Goal: Information Seeking & Learning: Learn about a topic

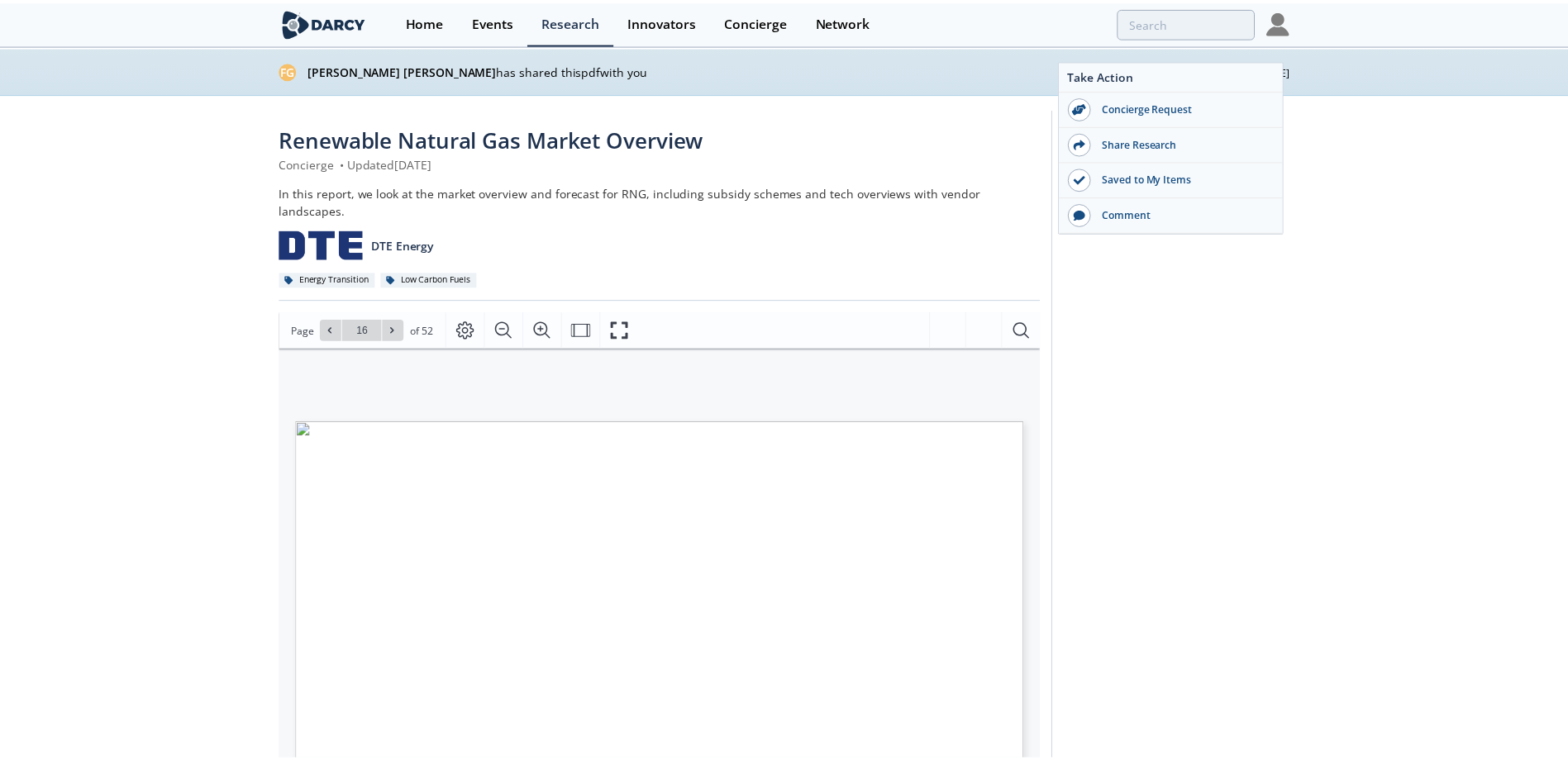
scroll to position [83, 0]
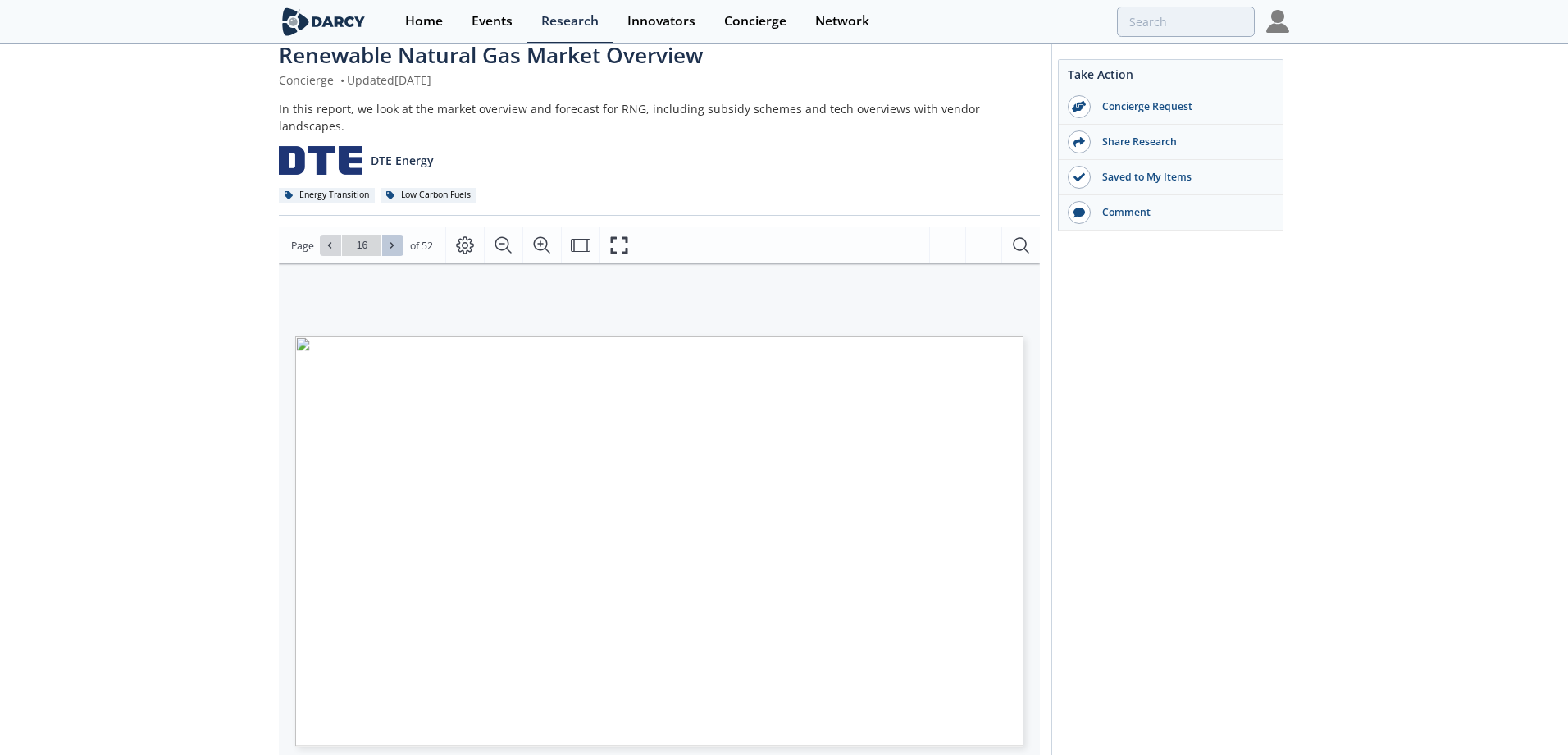
click at [388, 239] on span at bounding box center [392, 245] width 12 height 12
click at [361, 729] on span "American Gas Association" at bounding box center [390, 731] width 81 height 5
click at [362, 729] on span "American Gas Association" at bounding box center [390, 731] width 81 height 5
click at [421, 729] on span "American Gas Association" at bounding box center [390, 731] width 81 height 5
click at [360, 729] on span "American Gas Association" at bounding box center [385, 731] width 81 height 5
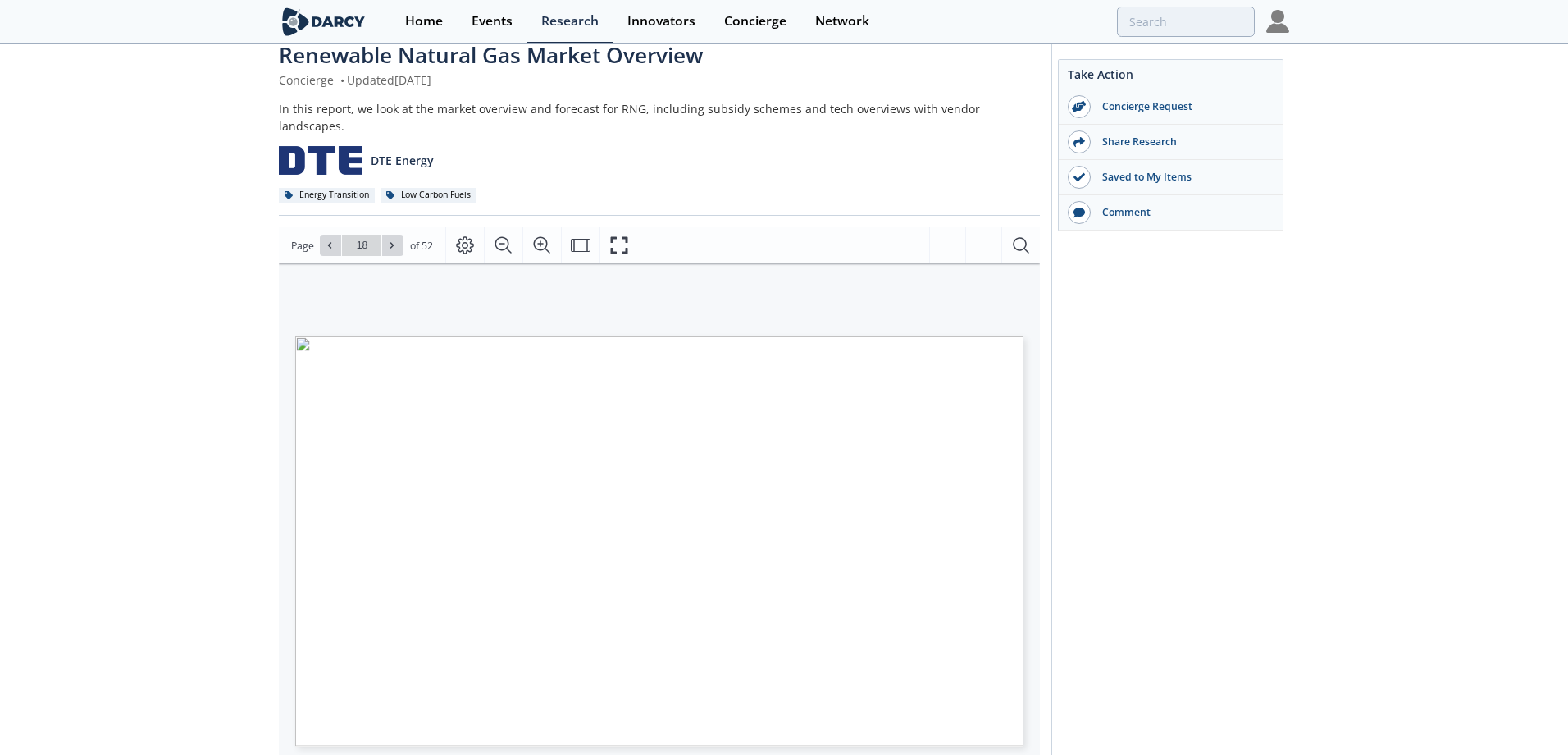
click at [406, 729] on span "American Gas Association" at bounding box center [385, 731] width 81 height 5
click at [353, 728] on span "Marex" at bounding box center [356, 730] width 20 height 5
click at [351, 728] on span "Marex" at bounding box center [356, 730] width 20 height 5
click at [389, 728] on span "ING" at bounding box center [390, 730] width 13 height 5
click at [373, 728] on span "CSIS" at bounding box center [375, 730] width 14 height 5
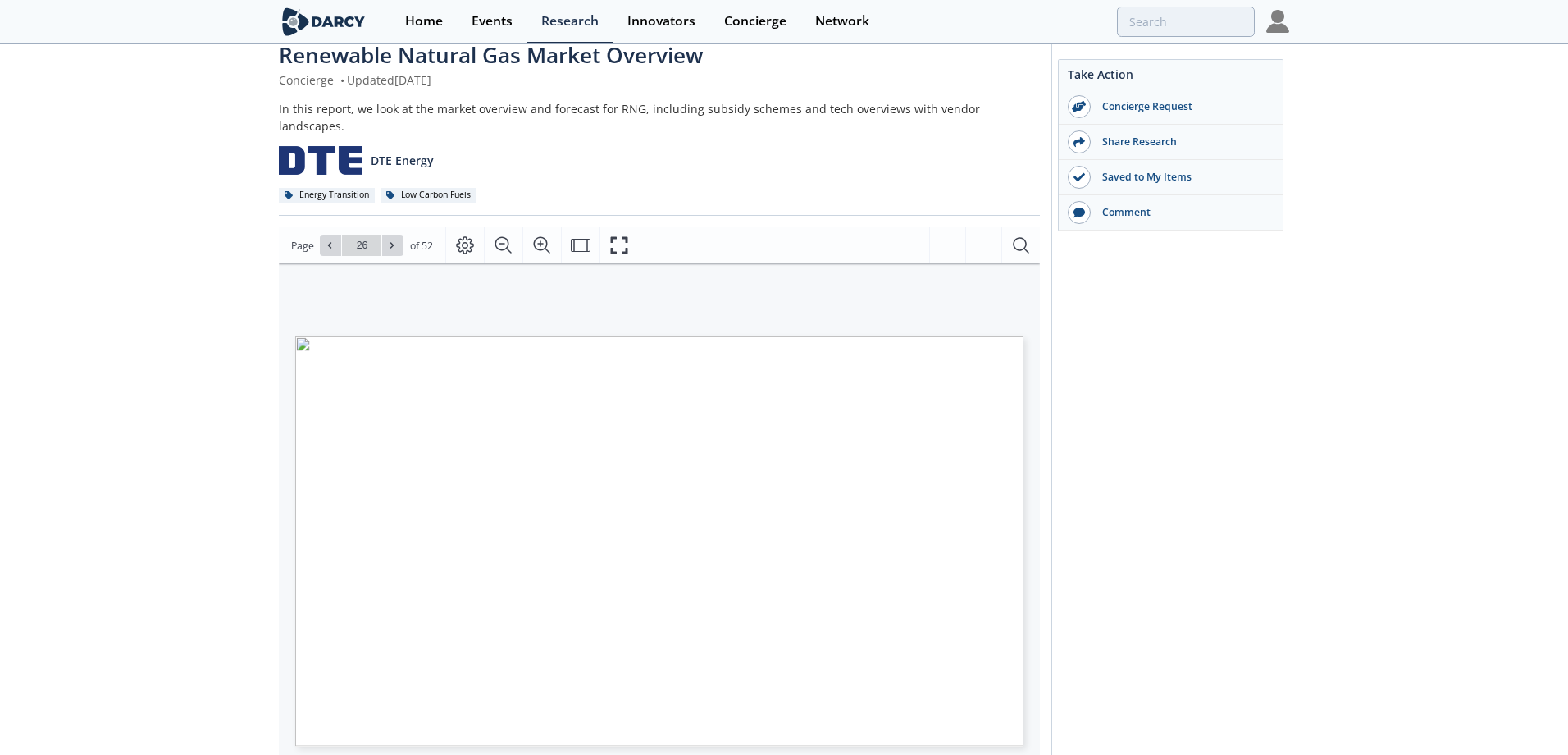
click at [605, 724] on span "Brattle" at bounding box center [605, 726] width 22 height 5
click at [603, 714] on span "Outlook for Biogas and Biomethane" at bounding box center [649, 717] width 110 height 6
click at [726, 714] on span "Renewable Natural Gas Economic Impact Analysis" at bounding box center [783, 717] width 153 height 6
click at [777, 714] on span "Renewable Natural Gas Economic Impact Analysis" at bounding box center [783, 717] width 153 height 6
click at [846, 714] on span "Renewable Natural Gas Economic Impact Analysis" at bounding box center [783, 717] width 153 height 6
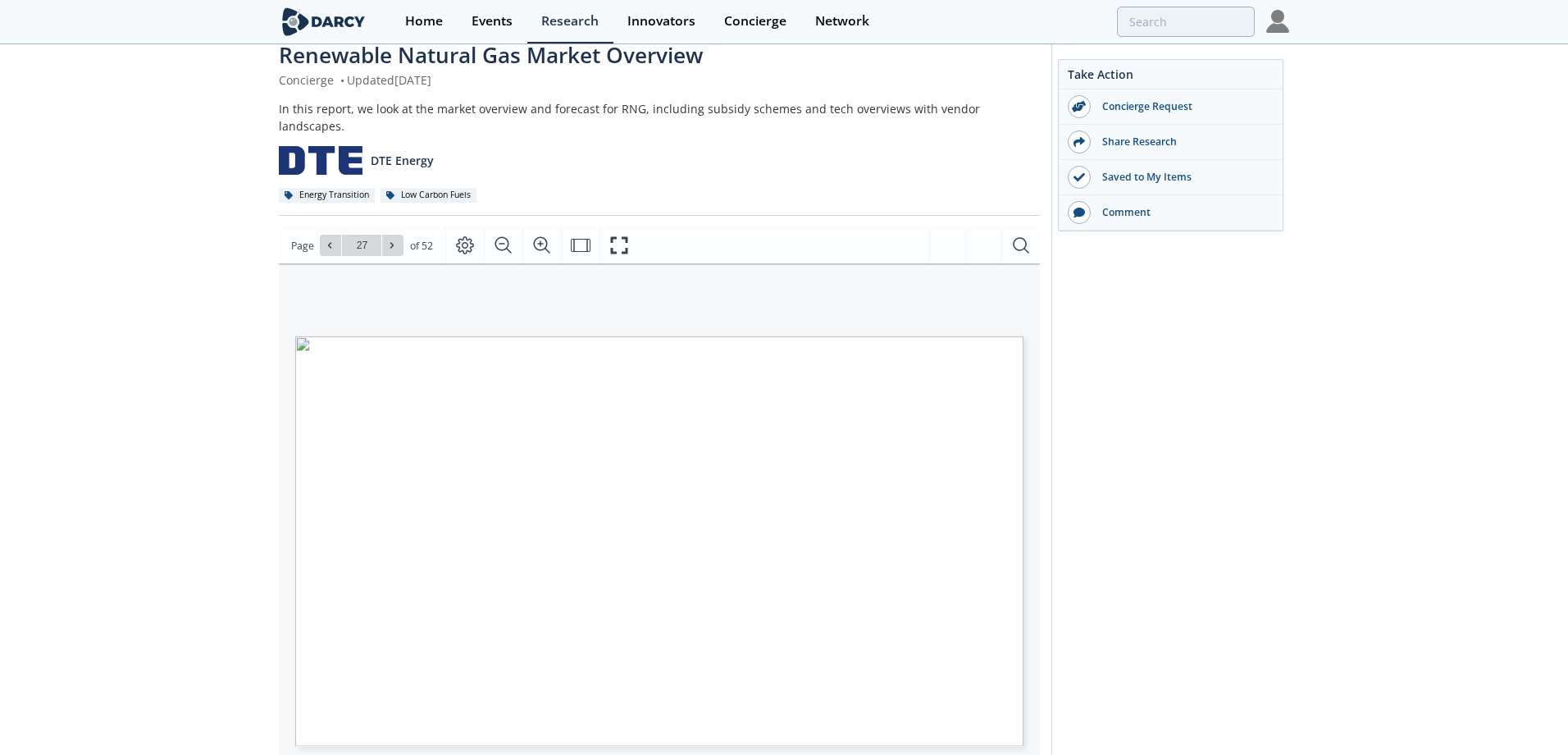
click at [910, 714] on span "Economic Analysis of the US Renewable" at bounding box center [923, 717] width 120 height 6
click at [839, 714] on span "Renewable Natural Gas Economic Impact Analysis" at bounding box center [783, 717] width 153 height 6
click at [899, 714] on span "Economic Analysis of the US Renewable" at bounding box center [923, 717] width 120 height 6
click at [972, 714] on span "Economic Analysis of the US Renewable" at bounding box center [923, 717] width 120 height 6
click at [612, 721] on span "Natural Gas Industry" at bounding box center [601, 724] width 63 height 5
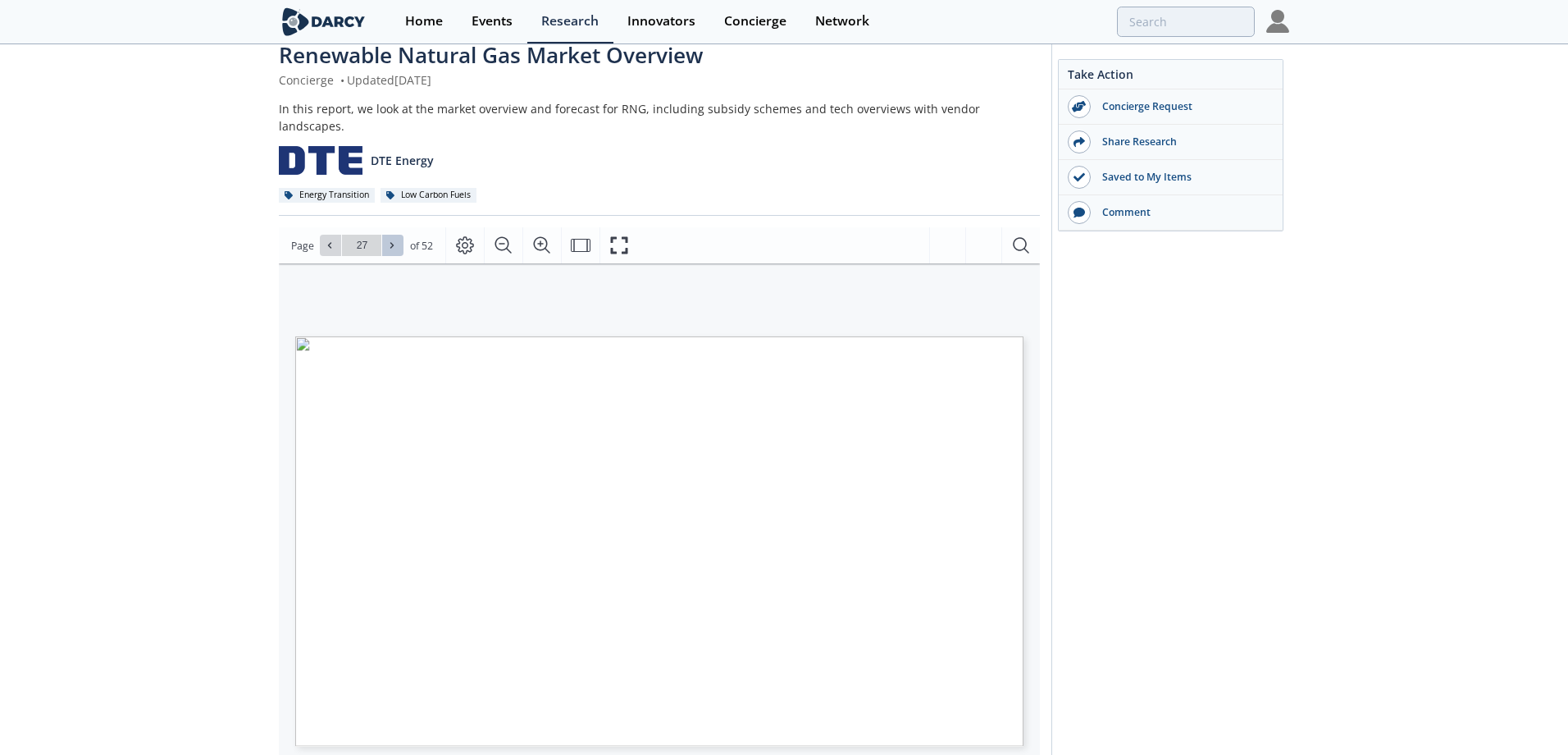
click at [390, 240] on icon at bounding box center [391, 245] width 10 height 10
click at [389, 240] on icon at bounding box center [391, 245] width 10 height 10
click at [611, 723] on span "The tipping fee is a fee that is paid by those who dispose of waste" at bounding box center [697, 726] width 197 height 6
click at [582, 731] on span "in a landfill. This fee is based on the weight of the waste that is disposed of" at bounding box center [676, 733] width 226 height 6
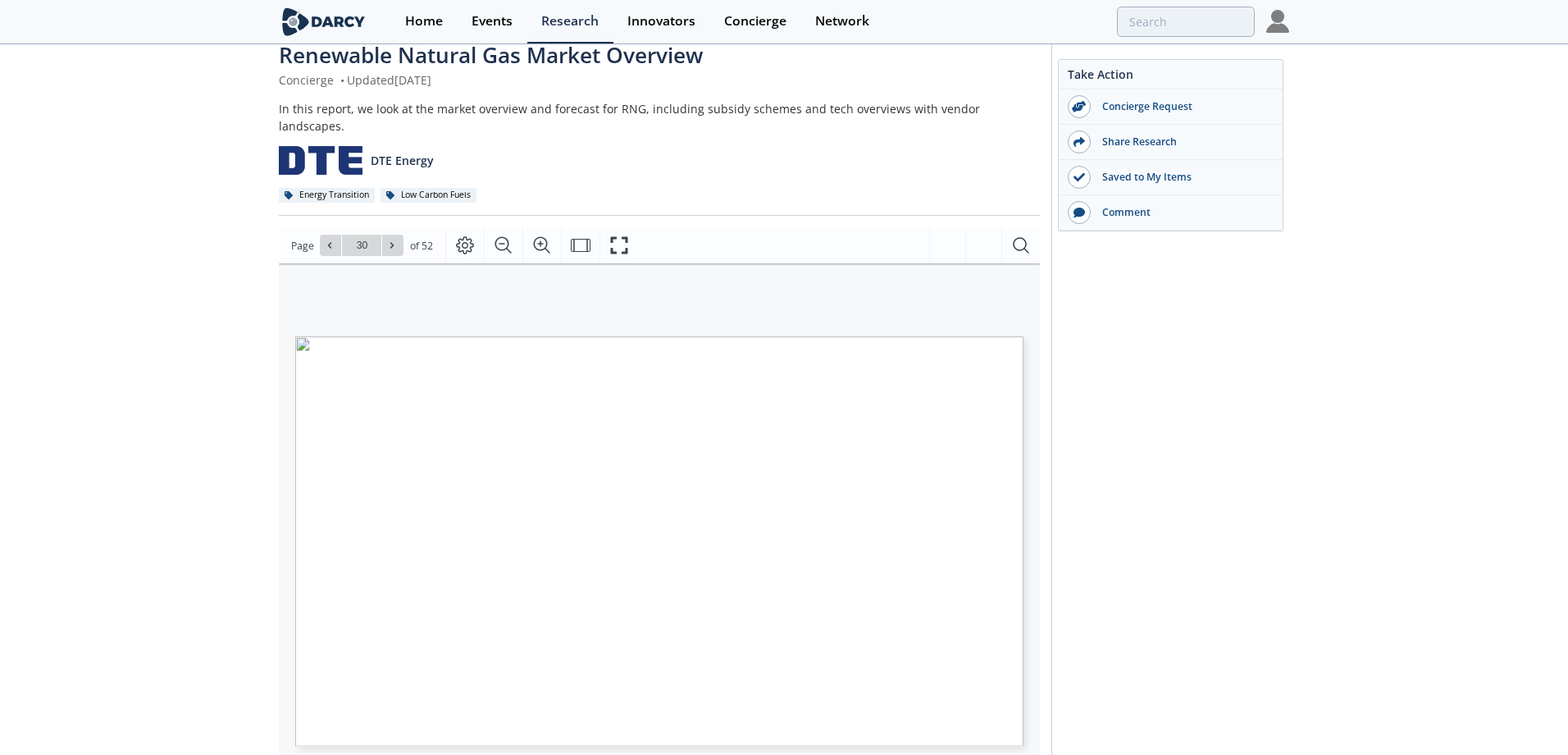
click at [647, 731] on span "in a landfill. This fee is based on the weight of the waste that is disposed of" at bounding box center [676, 733] width 226 height 6
click at [716, 731] on span "in a landfill. This fee is based on the weight of the waste that is disposed of" at bounding box center [676, 733] width 226 height 6
click at [378, 717] on span "Lignocellulosic biomass feedstock transportation alternatives, logistics, equip…" at bounding box center [495, 720] width 299 height 5
click at [579, 717] on span "Lignocellulosic biomass feedstock transportation alternatives, logistics, equip…" at bounding box center [495, 720] width 299 height 5
click at [341, 723] on span "and modeling" at bounding box center [343, 726] width 43 height 6
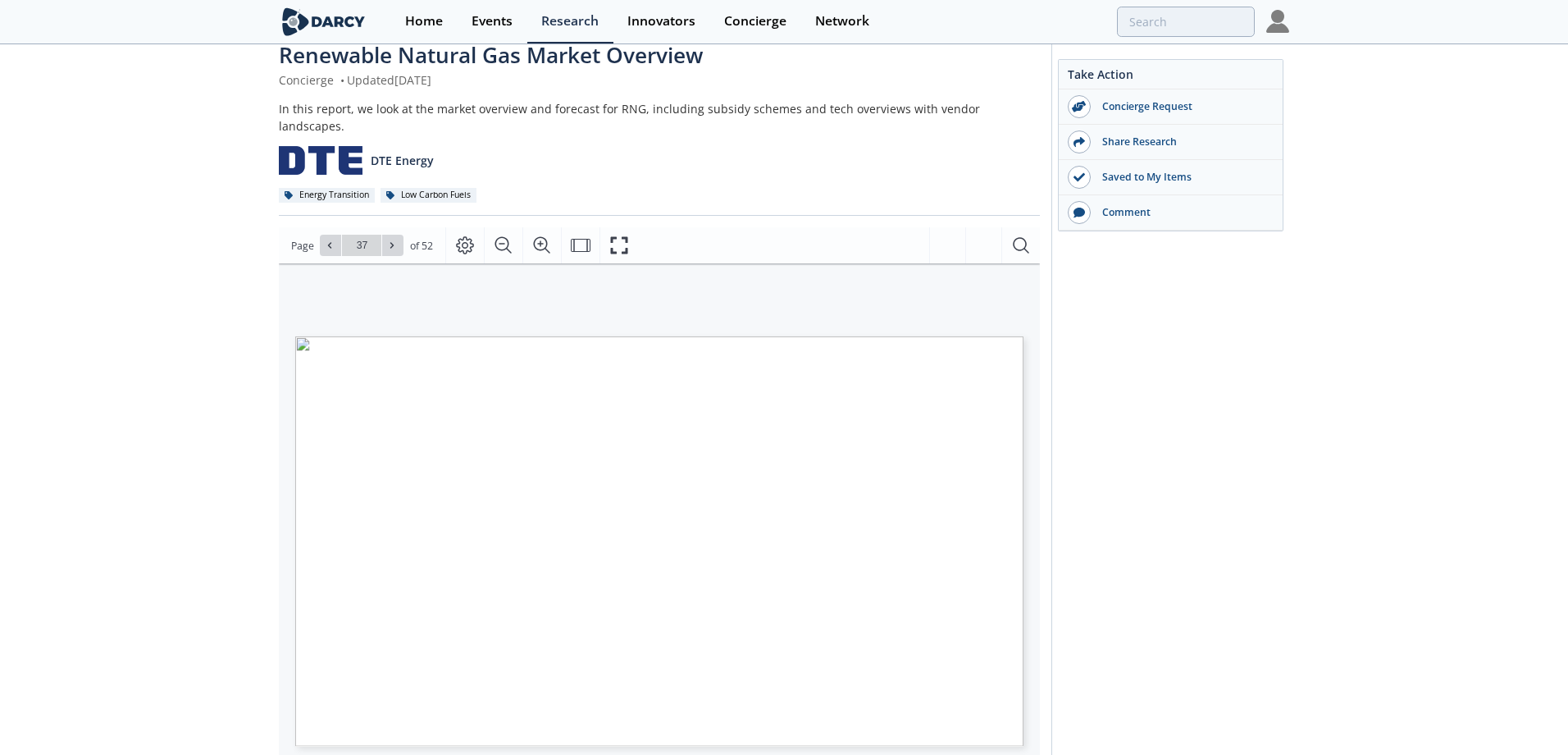
click at [400, 731] on span "Anaerobic digestion fundamentals, challenges, and technological" at bounding box center [446, 733] width 202 height 6
click at [473, 731] on span "Anaerobic digestion fundamentals, challenges, and technological" at bounding box center [446, 733] width 202 height 6
click at [541, 731] on span "Anaerobic digestion fundamentals, challenges, and technological" at bounding box center [446, 733] width 202 height 6
click at [561, 731] on span "advances" at bounding box center [565, 732] width 31 height 5
click at [351, 731] on span "CARB" at bounding box center [351, 732] width 17 height 5
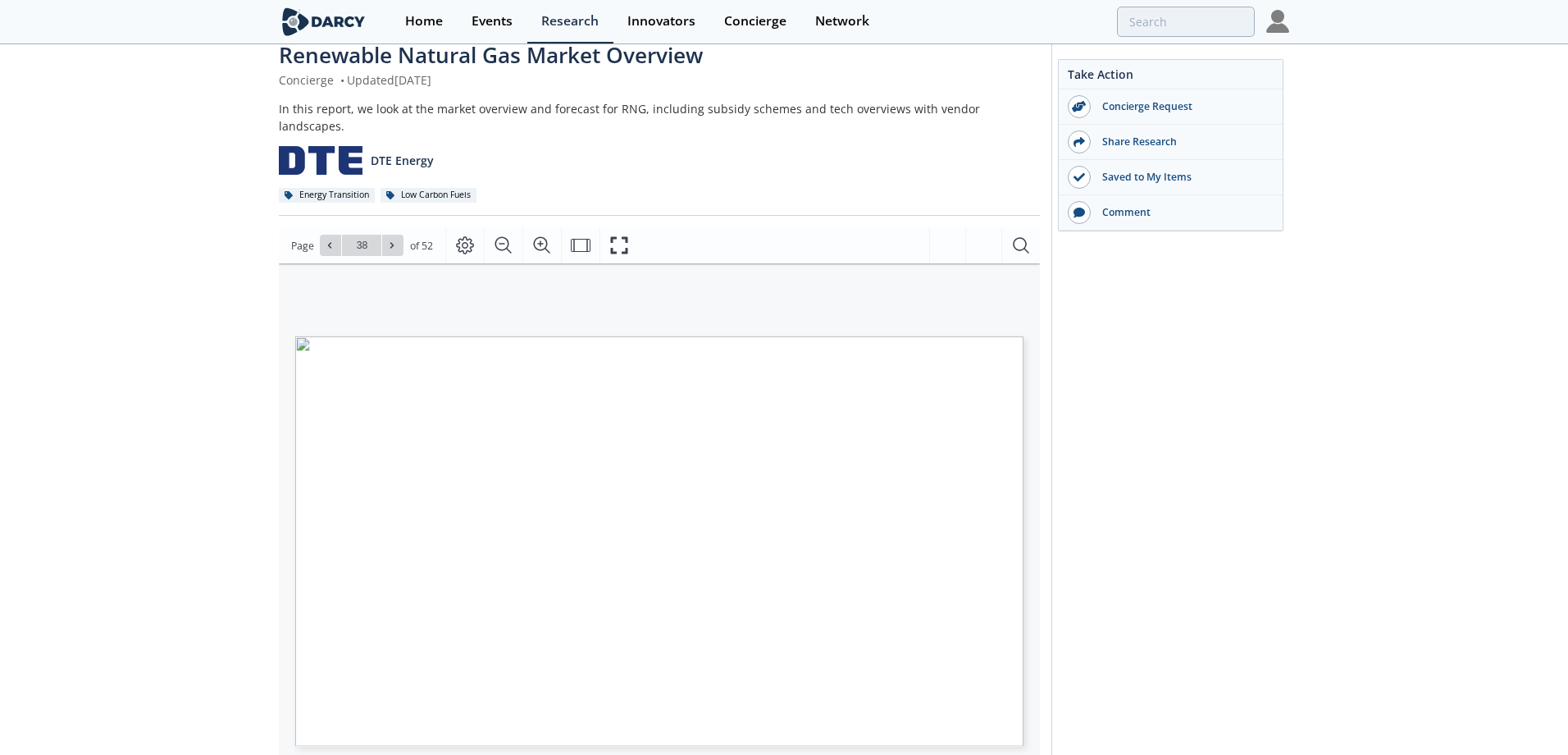
click at [373, 731] on span "EIA" at bounding box center [376, 732] width 11 height 5
click at [418, 731] on span "AGA" at bounding box center [418, 732] width 14 height 5
click at [447, 731] on span "Brattle" at bounding box center [448, 732] width 22 height 5
click at [447, 731] on span "Brattle" at bounding box center [448, 732] width 22 height 5
click at [475, 731] on span "AGA" at bounding box center [476, 732] width 14 height 5
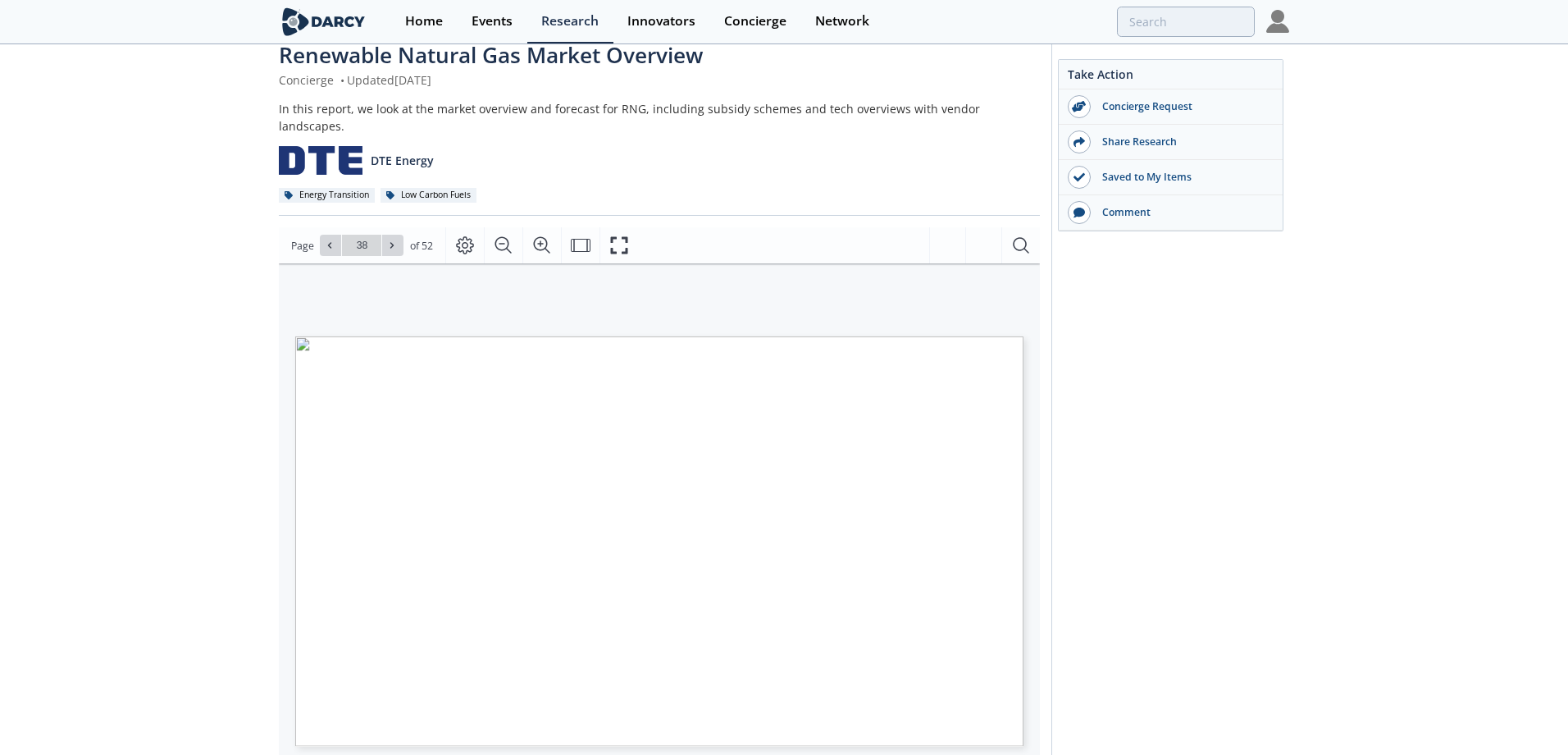
click at [474, 731] on span "AGA" at bounding box center [476, 732] width 14 height 5
click at [496, 731] on span "EIA" at bounding box center [497, 732] width 9 height 5
click at [518, 731] on span "IEA" at bounding box center [520, 732] width 9 height 5
click at [354, 729] on span "Biocycle" at bounding box center [359, 731] width 25 height 6
click at [439, 729] on span "Extraction and characterization of lignin from different biomass resources" at bounding box center [459, 731] width 227 height 6
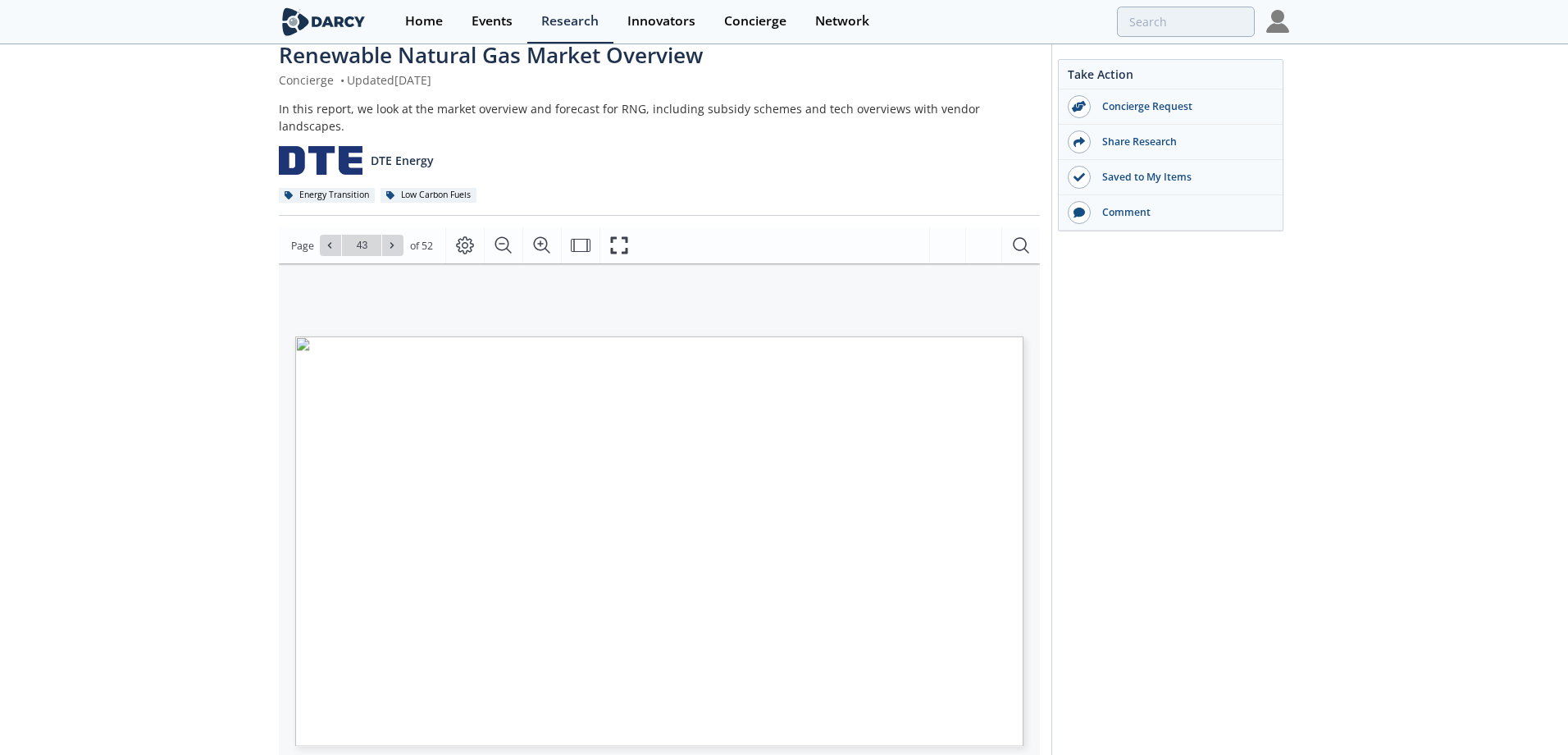
click at [370, 728] on span "A Review of the Processes, Parameters, and Optimization of Anaerobic Digestion" at bounding box center [467, 731] width 247 height 6
click at [447, 728] on span "A Review of the Processes, Parameters, and Optimization of Anaerobic Digestion" at bounding box center [467, 731] width 247 height 6
click at [554, 728] on span "A Review of the Processes, Parameters, and Optimization of Anaerobic Digestion" at bounding box center [467, 731] width 247 height 6
click at [879, 720] on span "Anaerobic digestion fundamentals," at bounding box center [915, 722] width 109 height 6
click at [664, 728] on span "challenges, and technological advances" at bounding box center [630, 731] width 124 height 6
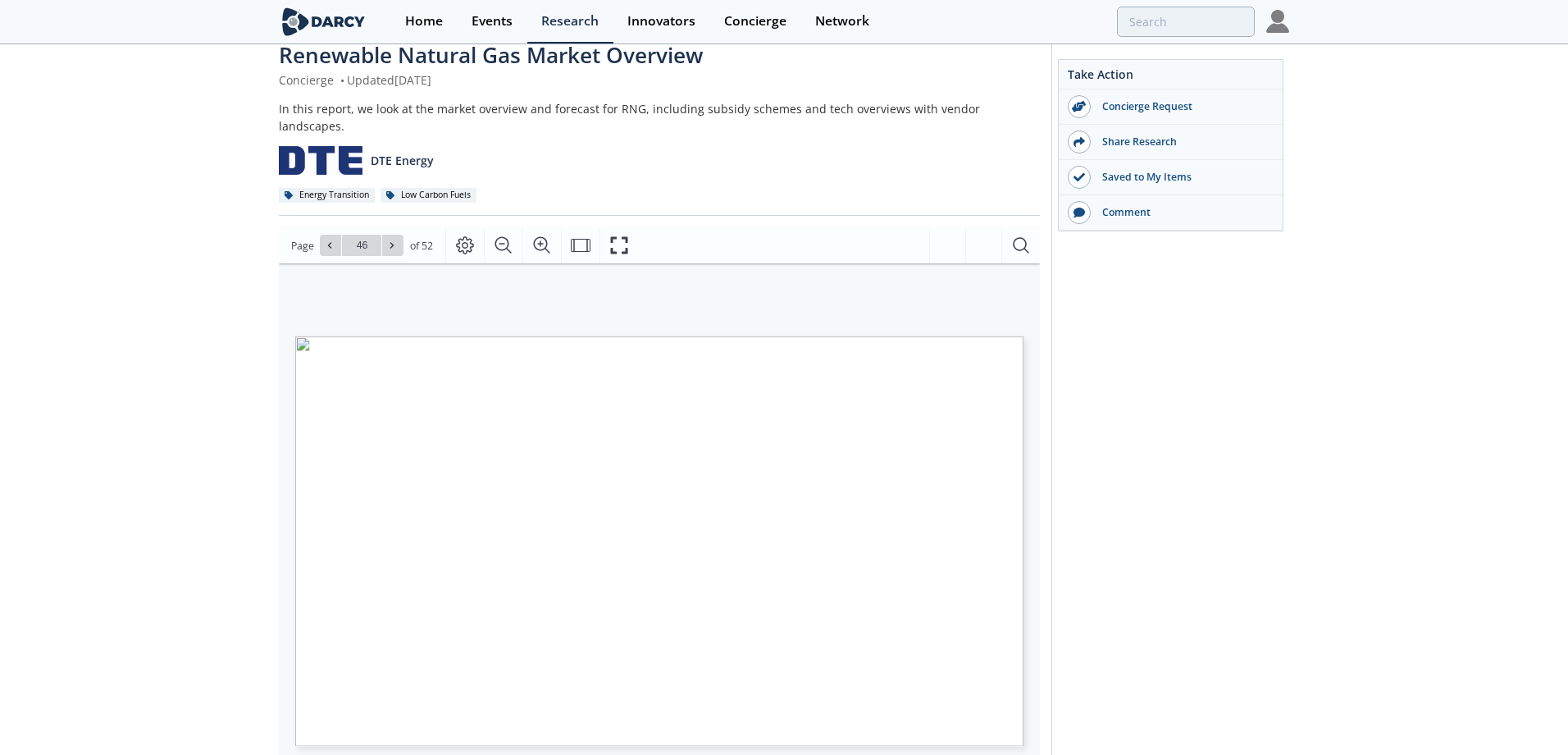
click at [395, 240] on icon at bounding box center [391, 245] width 10 height 10
click at [415, 727] on span "“Anaerobic digestion fundamentals, challenges, and technological advances” (202…" at bounding box center [474, 730] width 256 height 6
click at [559, 727] on span "“Anaerobic digestion fundamentals, challenges, and technological advances” (202…" at bounding box center [474, 730] width 256 height 6
click at [387, 240] on icon at bounding box center [391, 245] width 10 height 10
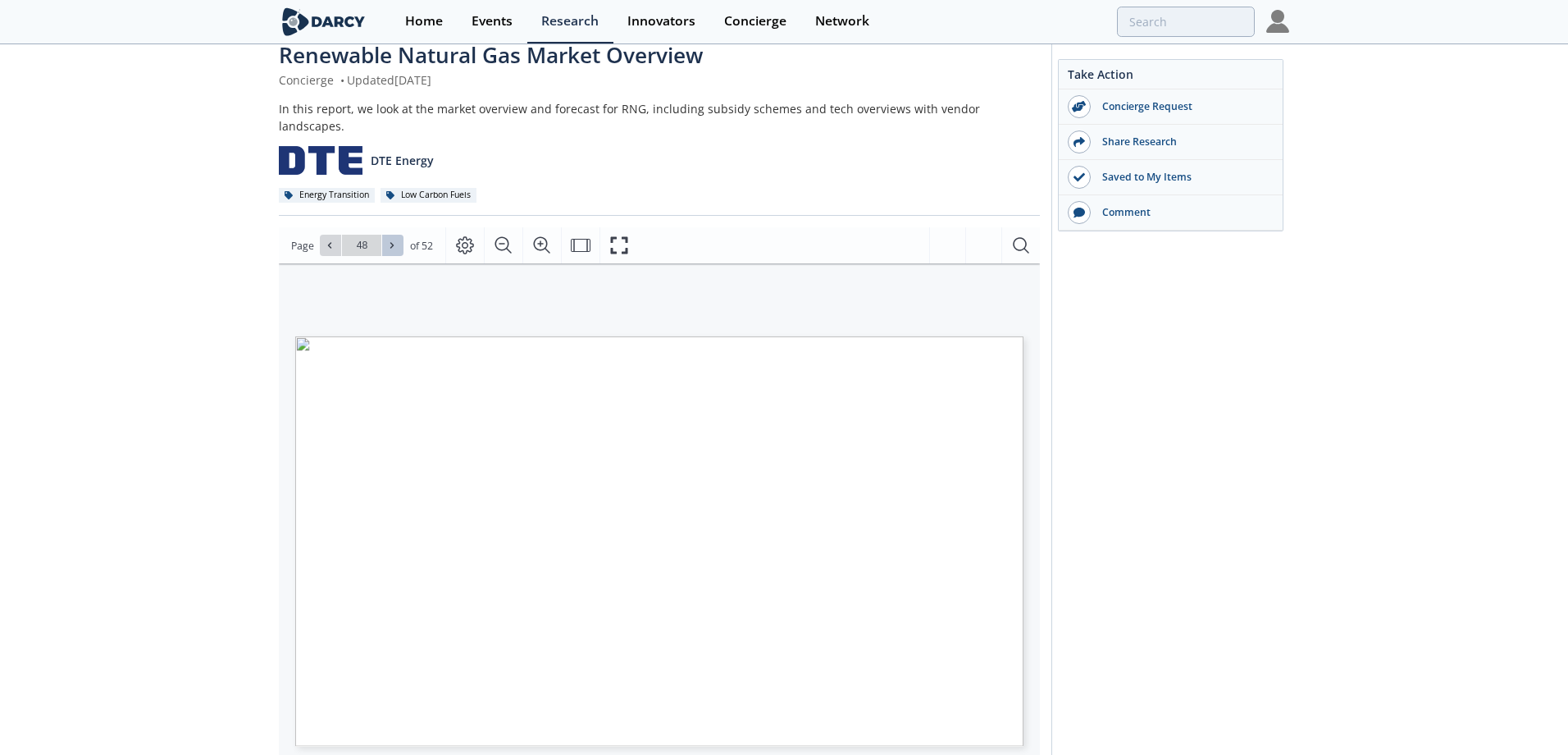
click at [387, 240] on icon at bounding box center [391, 245] width 10 height 10
click at [443, 731] on span "Cryogenic vs. absorption biogas upgrading in liquefied RNG production" at bounding box center [448, 734] width 217 height 5
click at [730, 731] on span "Comparison of different reactor configurations for ex‐situ biological biogas up…" at bounding box center [689, 733] width 260 height 6
click at [587, 731] on span "Comparison of different reactor configurations for ex‐situ biological biogas up…" at bounding box center [689, 733] width 260 height 6
